Goal: Task Accomplishment & Management: Use online tool/utility

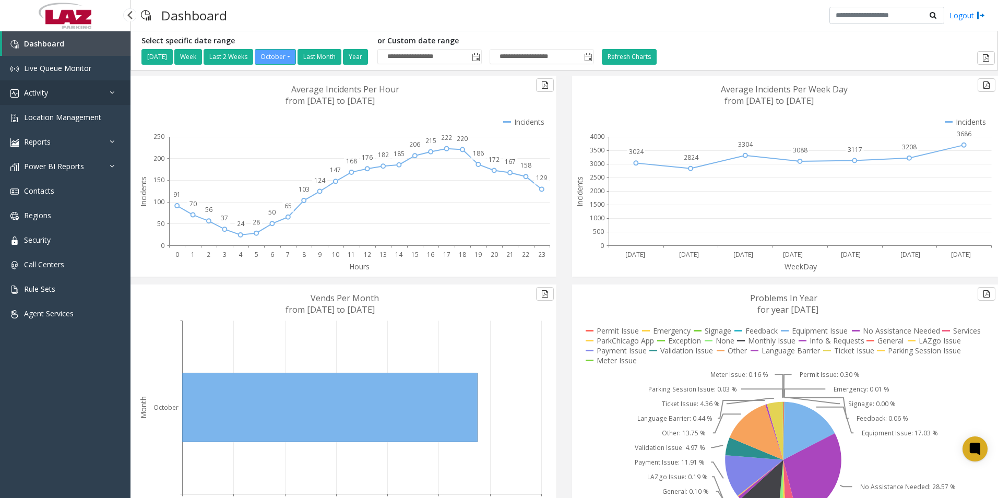
click at [40, 89] on span "Activity" at bounding box center [36, 93] width 24 height 10
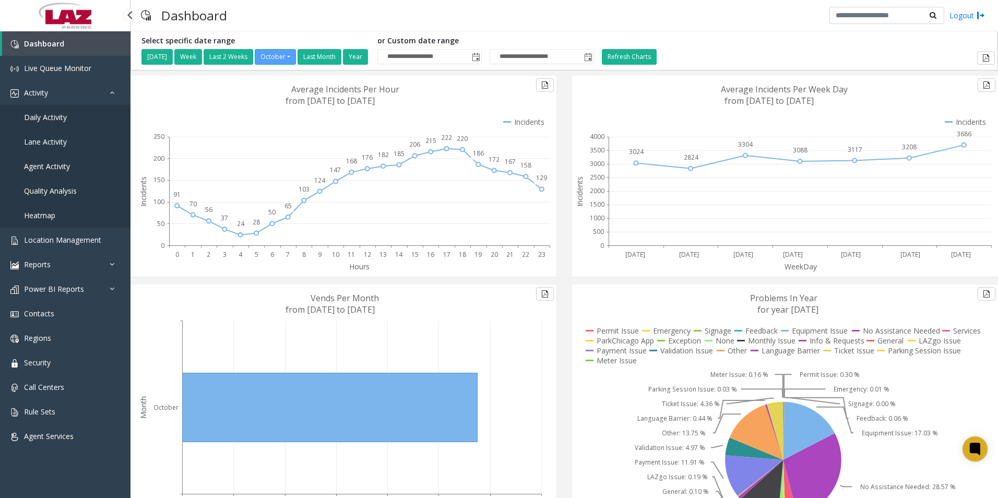
click at [46, 112] on span "Daily Activity" at bounding box center [45, 117] width 43 height 10
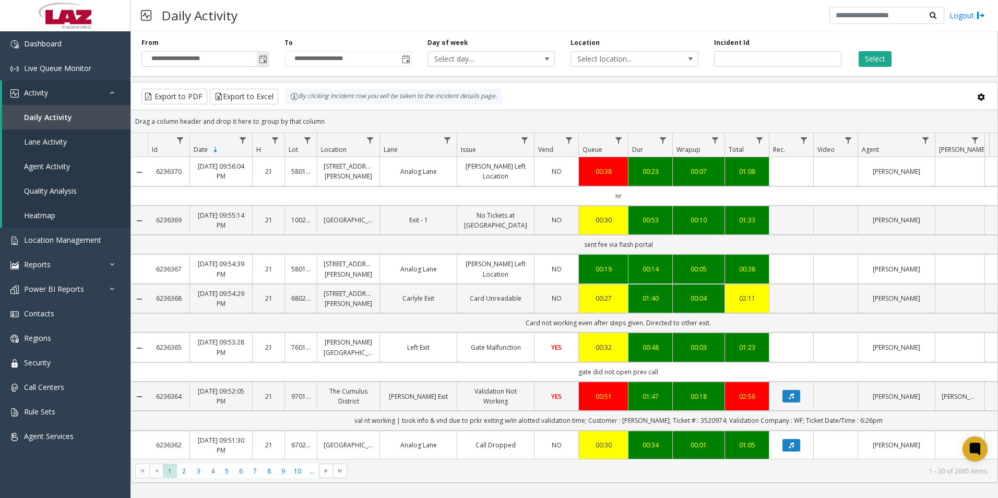
click at [265, 60] on span "Toggle popup" at bounding box center [263, 59] width 8 height 8
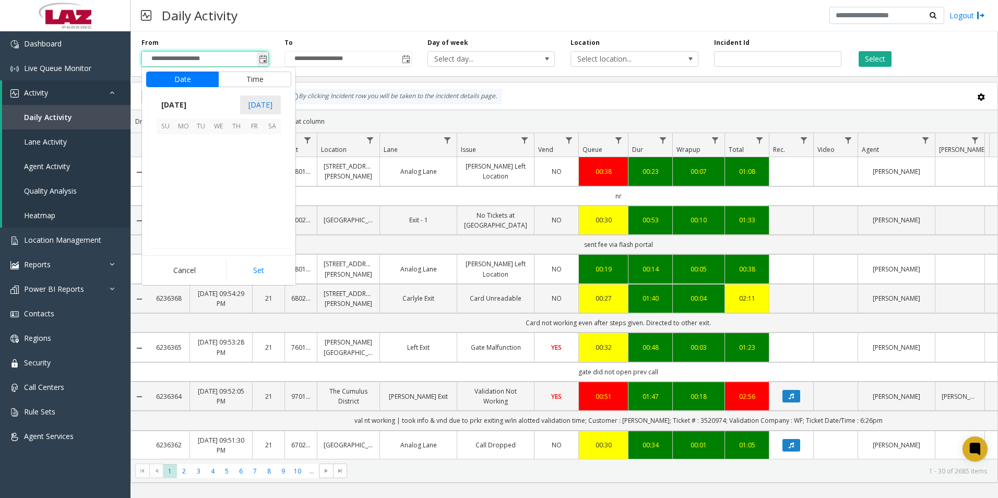
scroll to position [187476, 0]
click at [255, 75] on button "Time" at bounding box center [254, 80] width 73 height 16
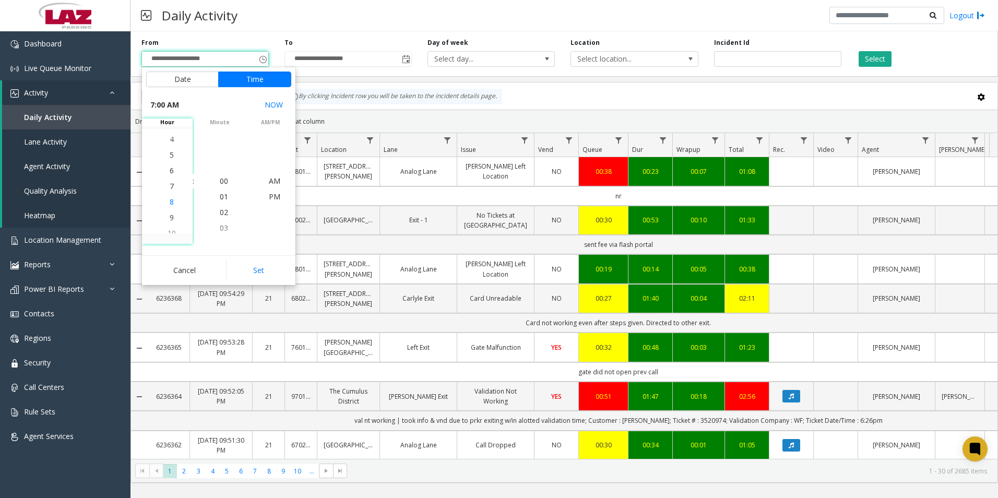
scroll to position [110, 0]
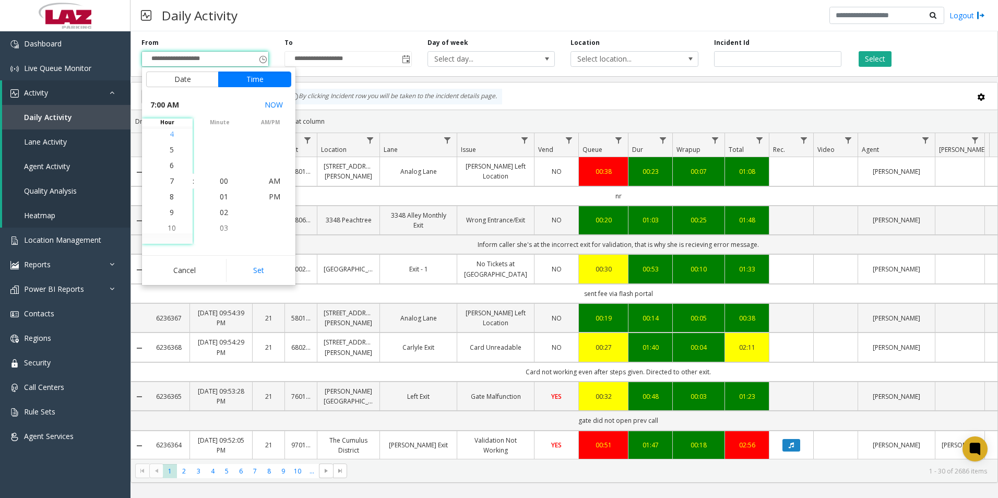
click at [170, 133] on span "4" at bounding box center [172, 134] width 4 height 10
click at [220, 181] on span "30" at bounding box center [224, 181] width 8 height 10
click at [270, 197] on span "PM" at bounding box center [274, 197] width 11 height 10
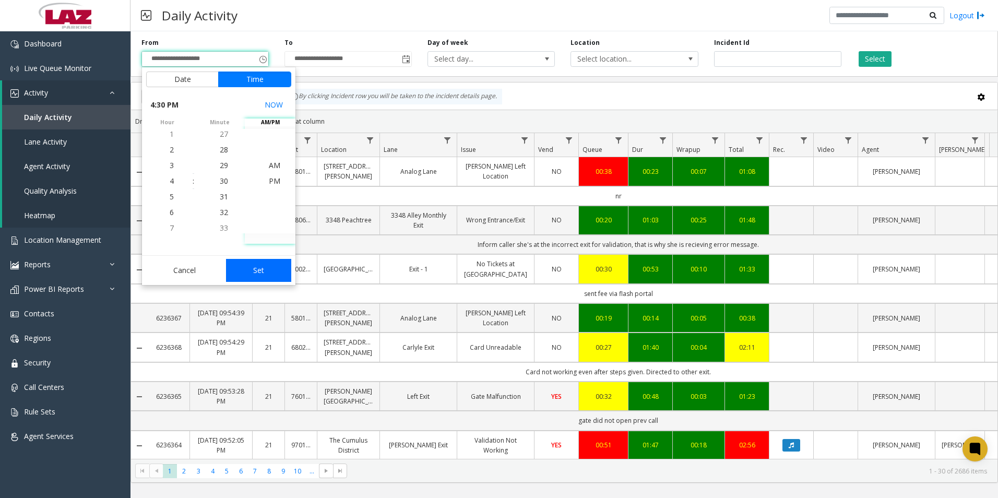
click at [263, 267] on button "Set" at bounding box center [259, 270] width 66 height 23
type input "**********"
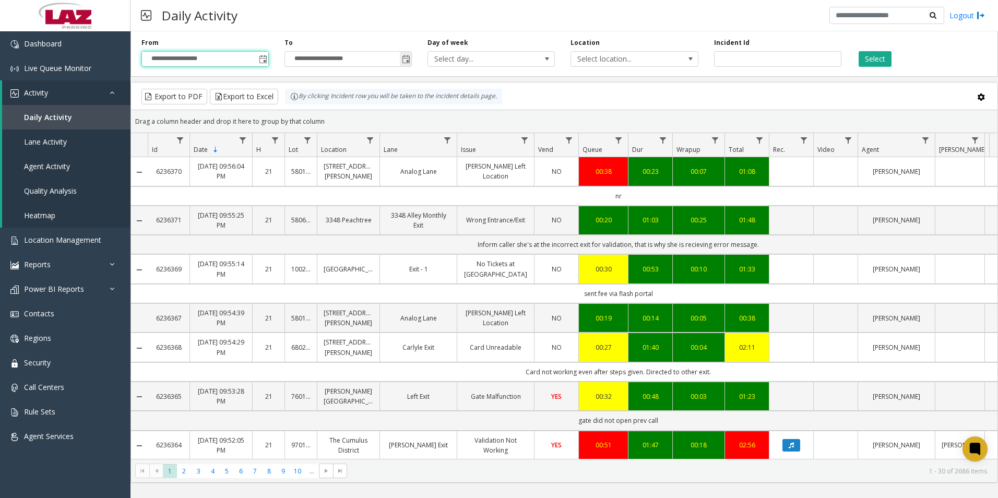
click at [406, 57] on span "Toggle popup" at bounding box center [406, 59] width 8 height 8
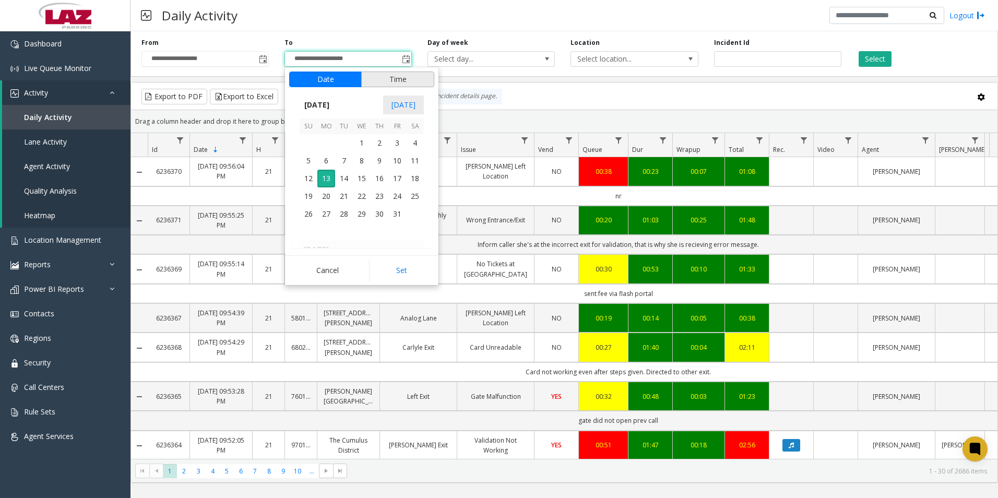
click at [394, 76] on button "Time" at bounding box center [397, 80] width 73 height 16
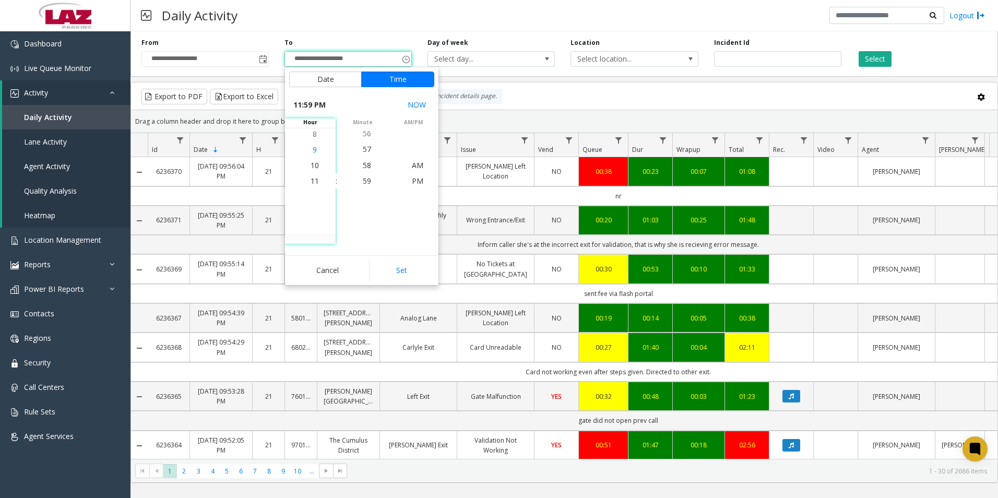
click at [308, 149] on li "9" at bounding box center [315, 150] width 37 height 16
click at [363, 165] on span "58" at bounding box center [367, 165] width 8 height 10
click at [412, 179] on span "PM" at bounding box center [417, 181] width 11 height 10
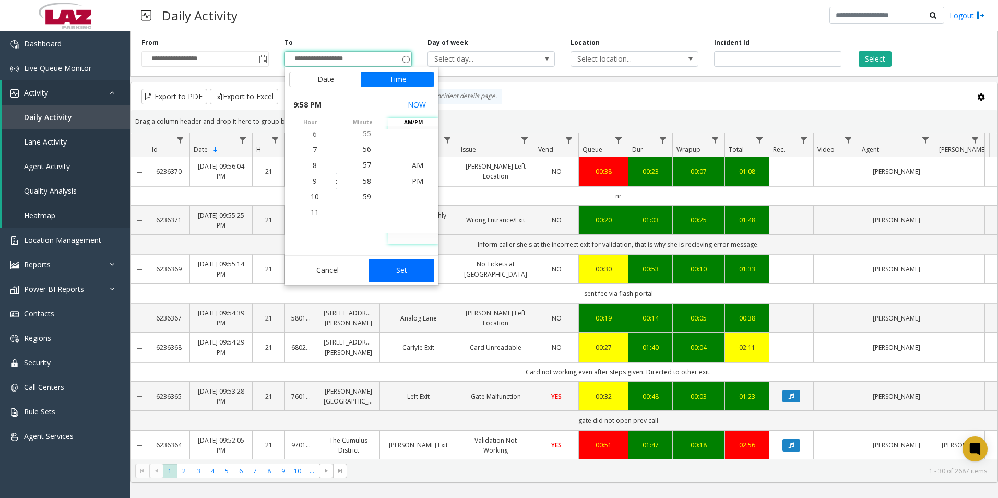
click at [410, 269] on button "Set" at bounding box center [402, 270] width 66 height 23
type input "**********"
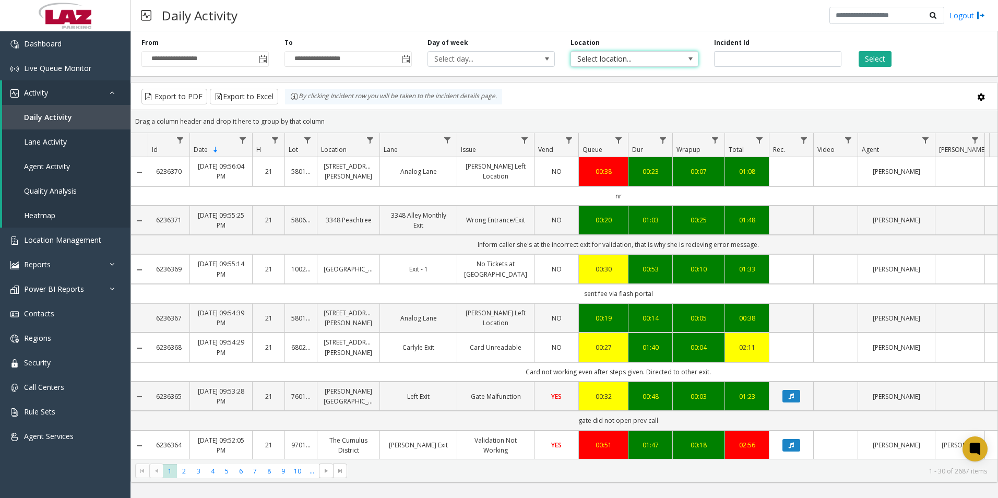
click at [602, 55] on span "Select location..." at bounding box center [621, 59] width 101 height 15
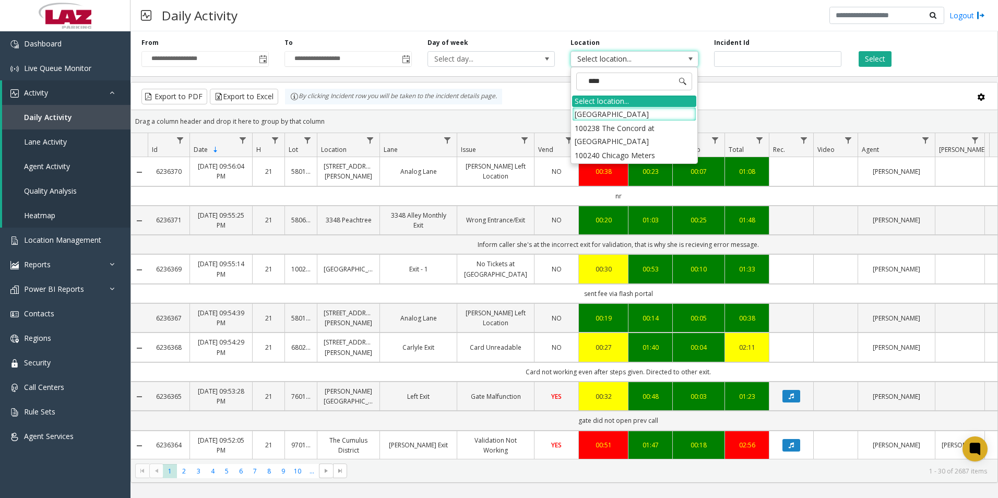
type input "*****"
click at [583, 112] on li "100240 Chicago Meters" at bounding box center [634, 114] width 124 height 14
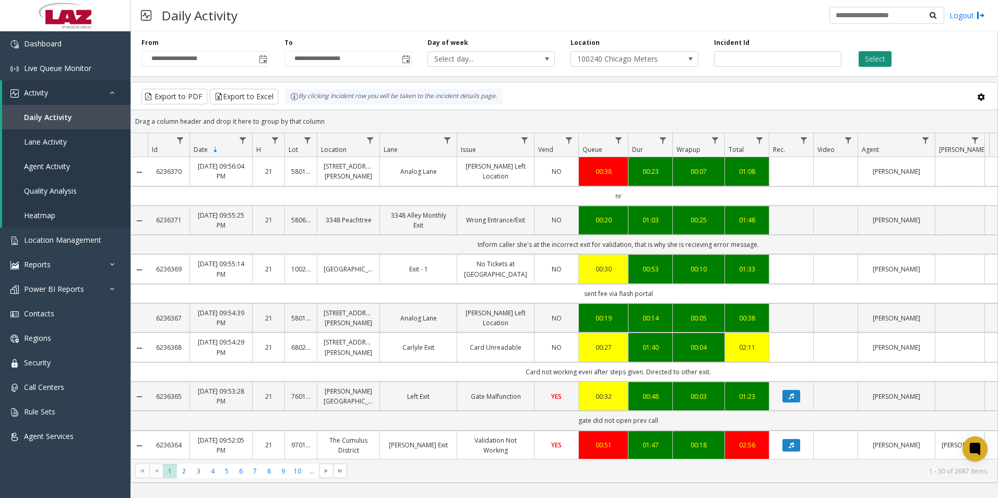
click at [878, 56] on button "Select" at bounding box center [875, 59] width 33 height 16
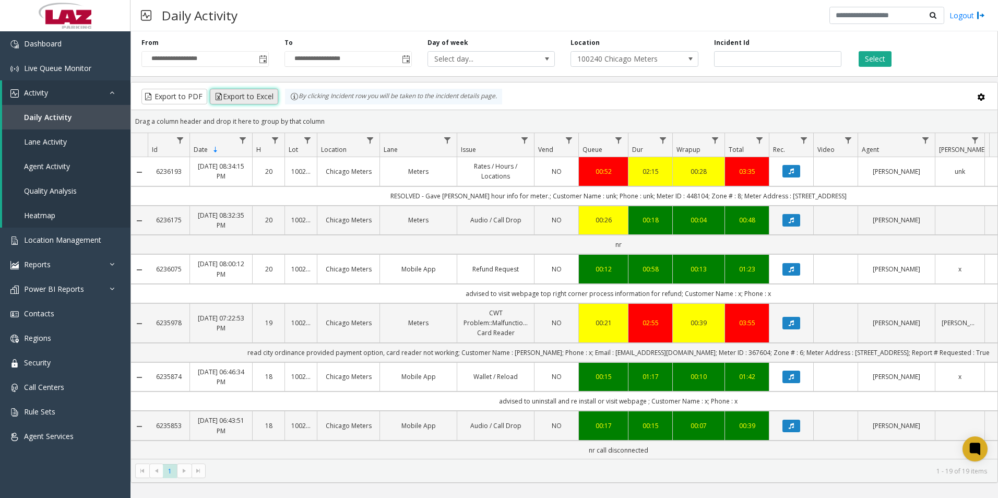
click at [256, 91] on button "Export to Excel" at bounding box center [244, 97] width 68 height 16
click at [691, 57] on span at bounding box center [690, 59] width 8 height 8
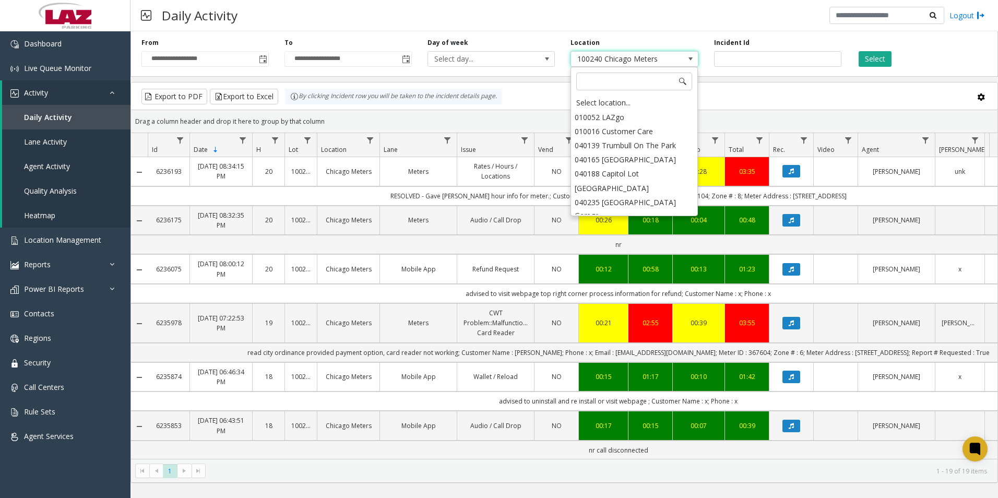
scroll to position [9197, 0]
click at [611, 101] on div "Select location..." at bounding box center [634, 103] width 124 height 15
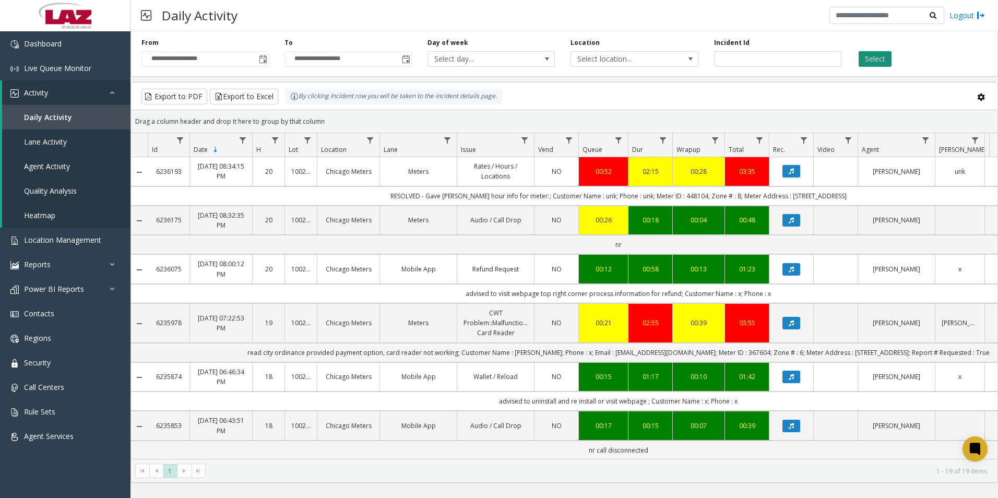
click at [871, 57] on button "Select" at bounding box center [875, 59] width 33 height 16
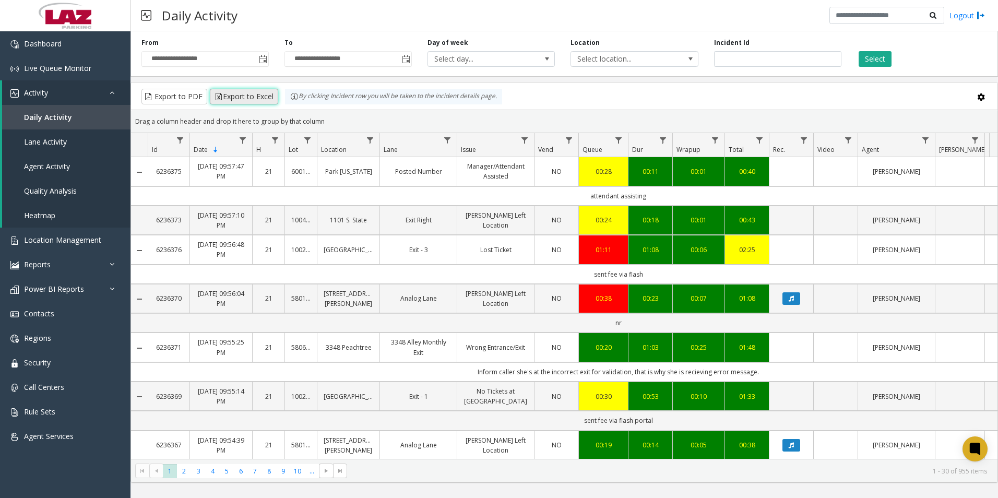
click at [244, 93] on button "Export to Excel" at bounding box center [244, 97] width 68 height 16
